Goal: Task Accomplishment & Management: Complete application form

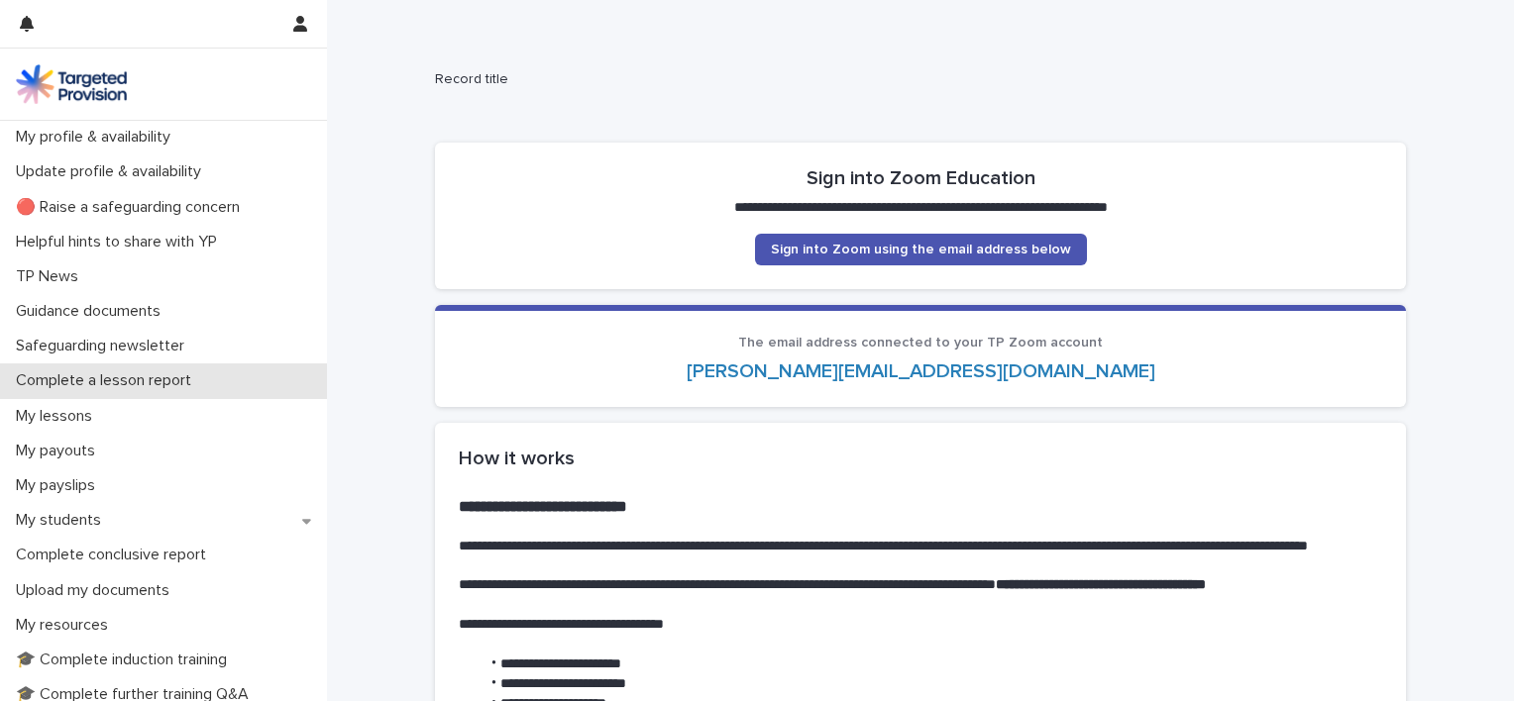
click at [174, 379] on p "Complete a lesson report" at bounding box center [107, 380] width 199 height 19
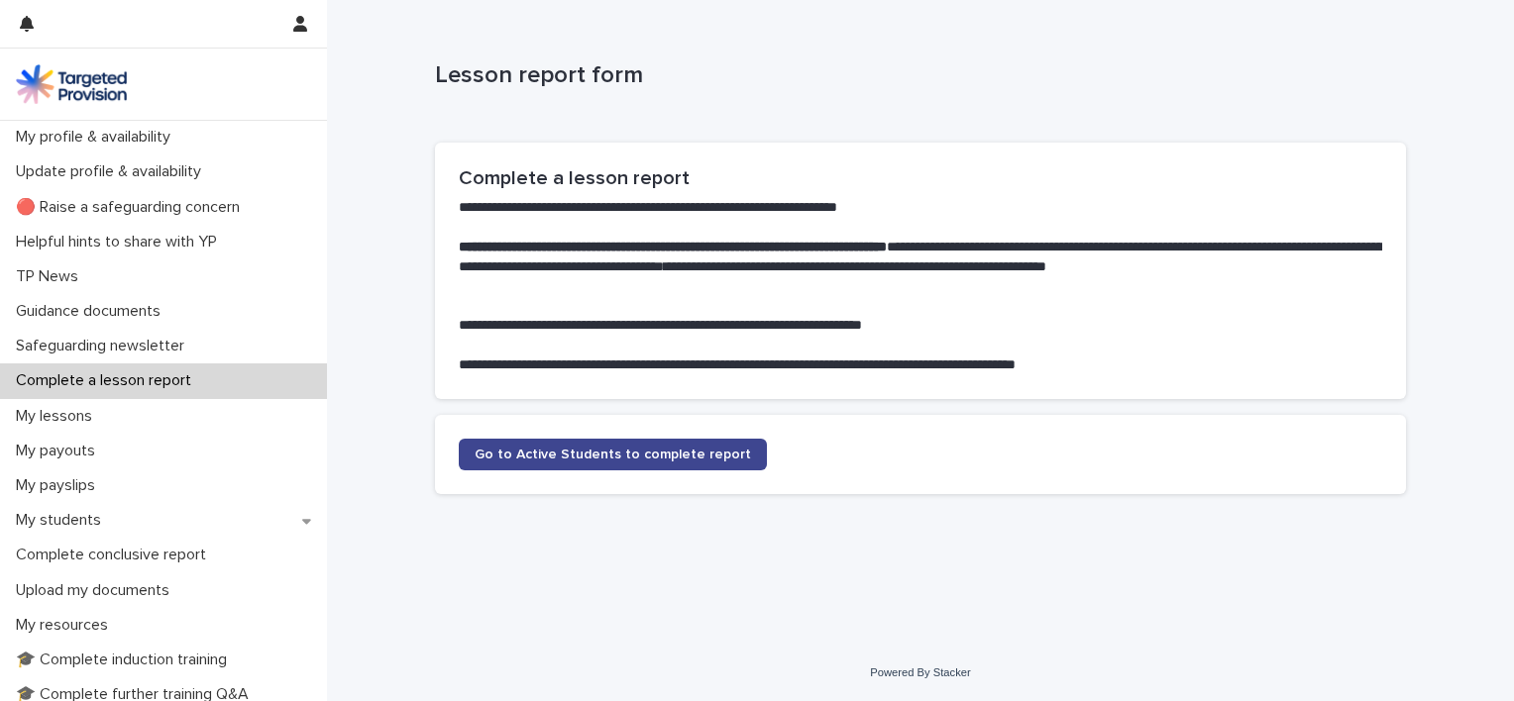
click at [717, 464] on link "Go to Active Students to complete report" at bounding box center [613, 455] width 308 height 32
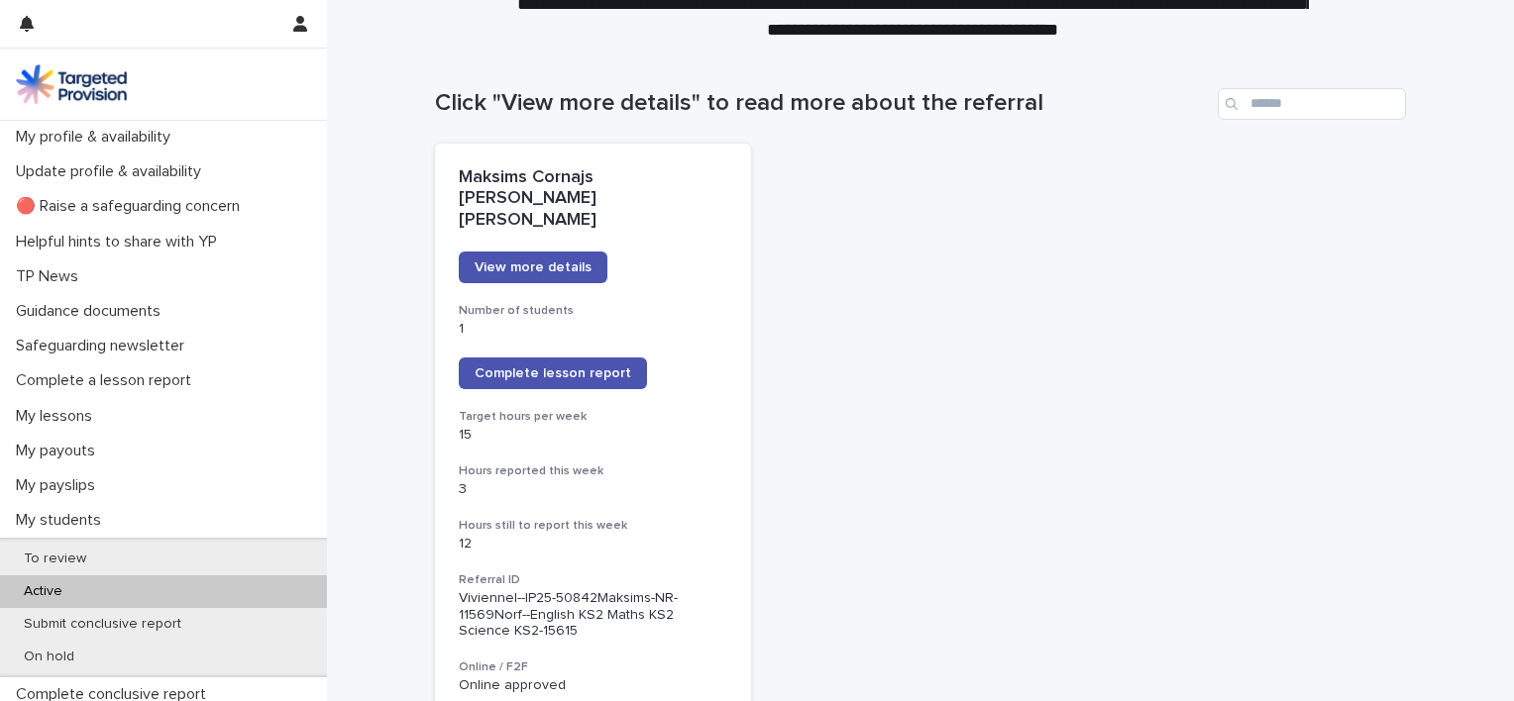
scroll to position [158, 0]
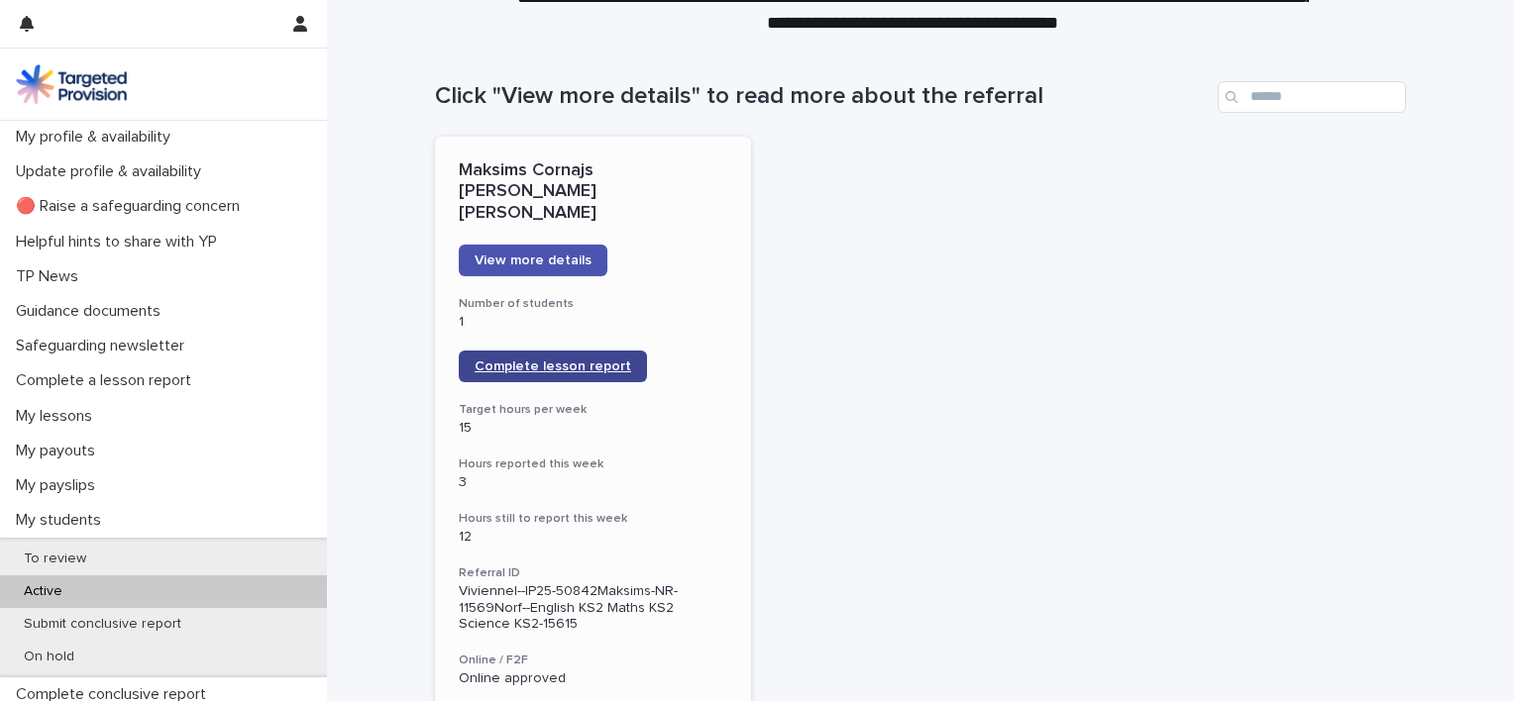
click at [590, 360] on span "Complete lesson report" at bounding box center [552, 367] width 157 height 14
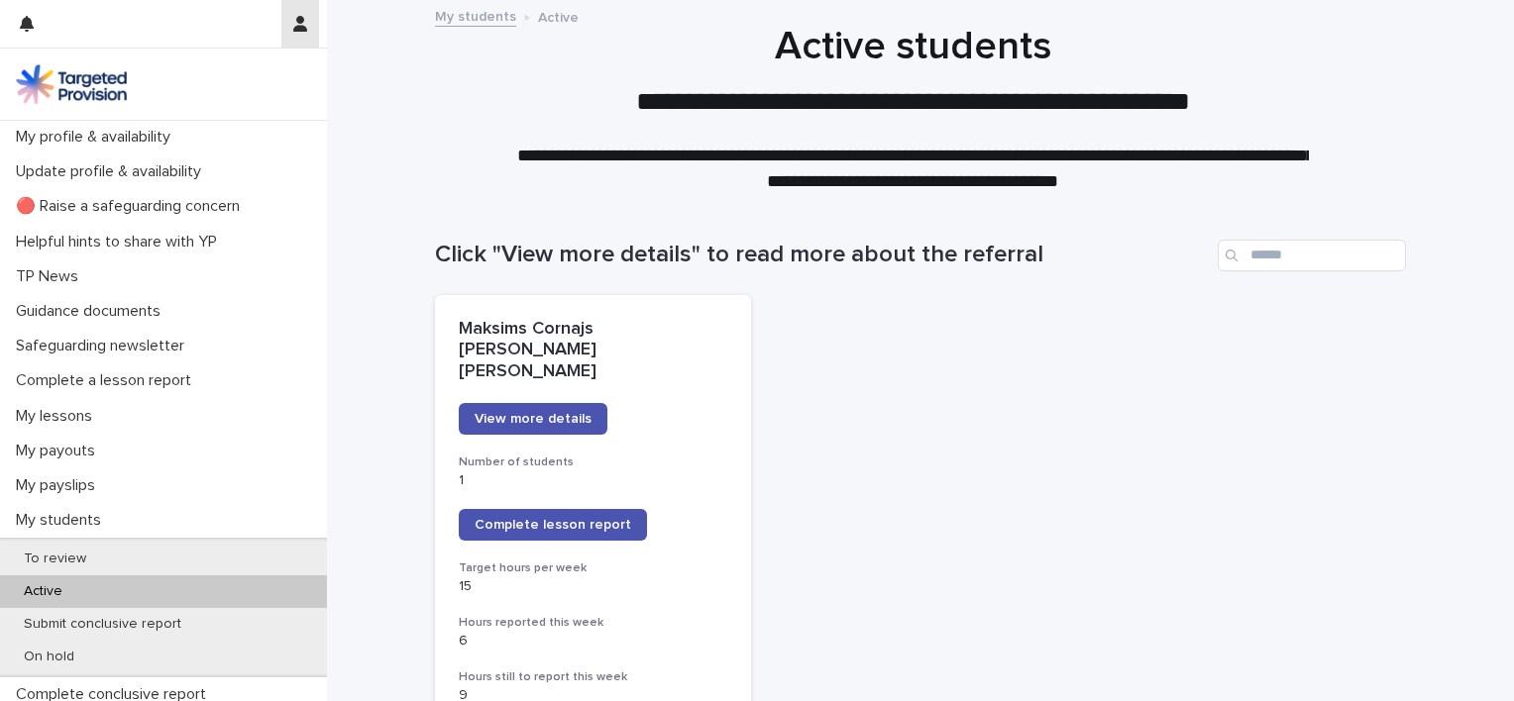
click at [302, 28] on icon "button" at bounding box center [300, 24] width 14 height 16
click at [202, 84] on p "Log Out" at bounding box center [242, 84] width 125 height 34
